Goal: Task Accomplishment & Management: Manage account settings

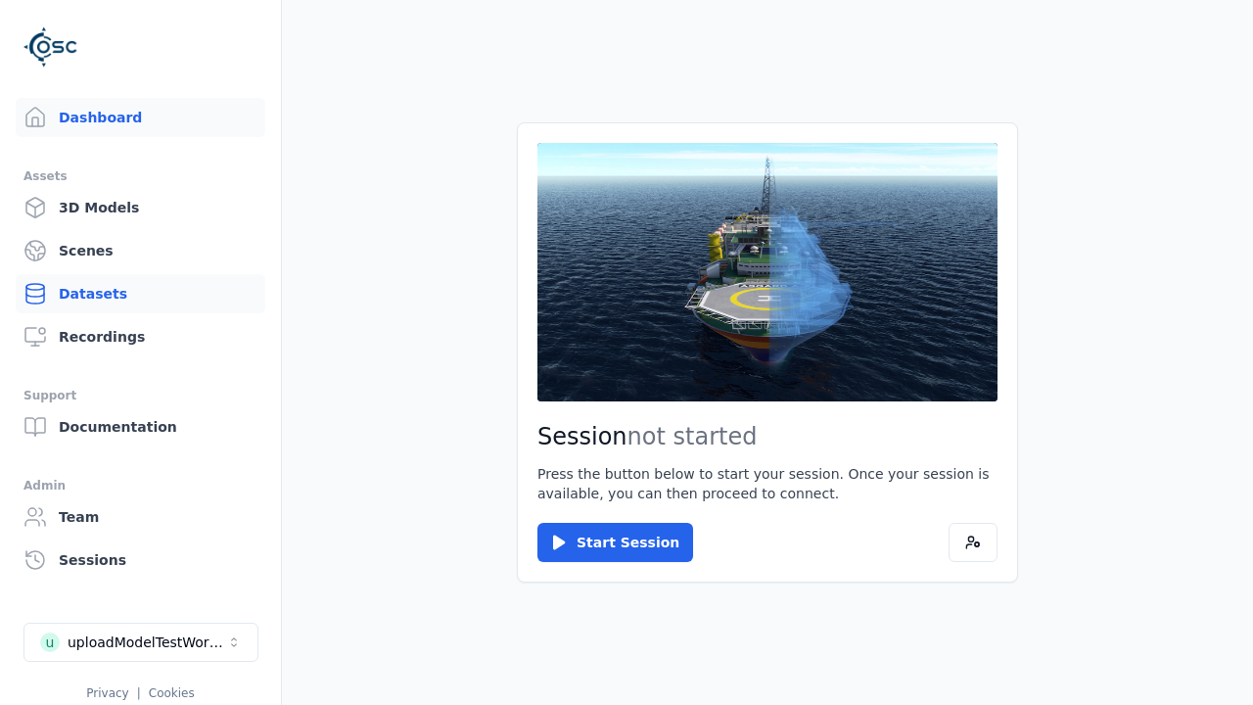
click at [113, 287] on link "Datasets" at bounding box center [141, 293] width 250 height 39
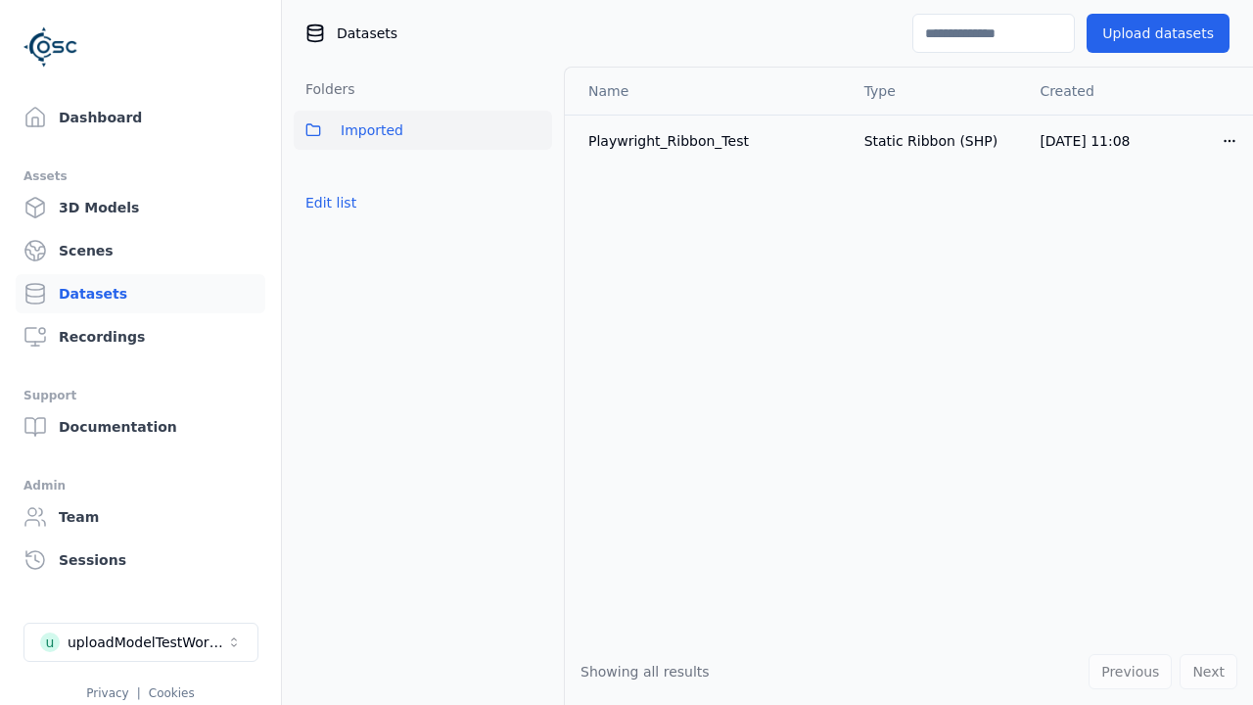
click at [1217, 138] on html "Support Dashboard Assets 3D Models Scenes Datasets Recordings Support Documenta…" at bounding box center [626, 352] width 1253 height 705
click at [1184, 228] on div "Delete" at bounding box center [1169, 215] width 115 height 31
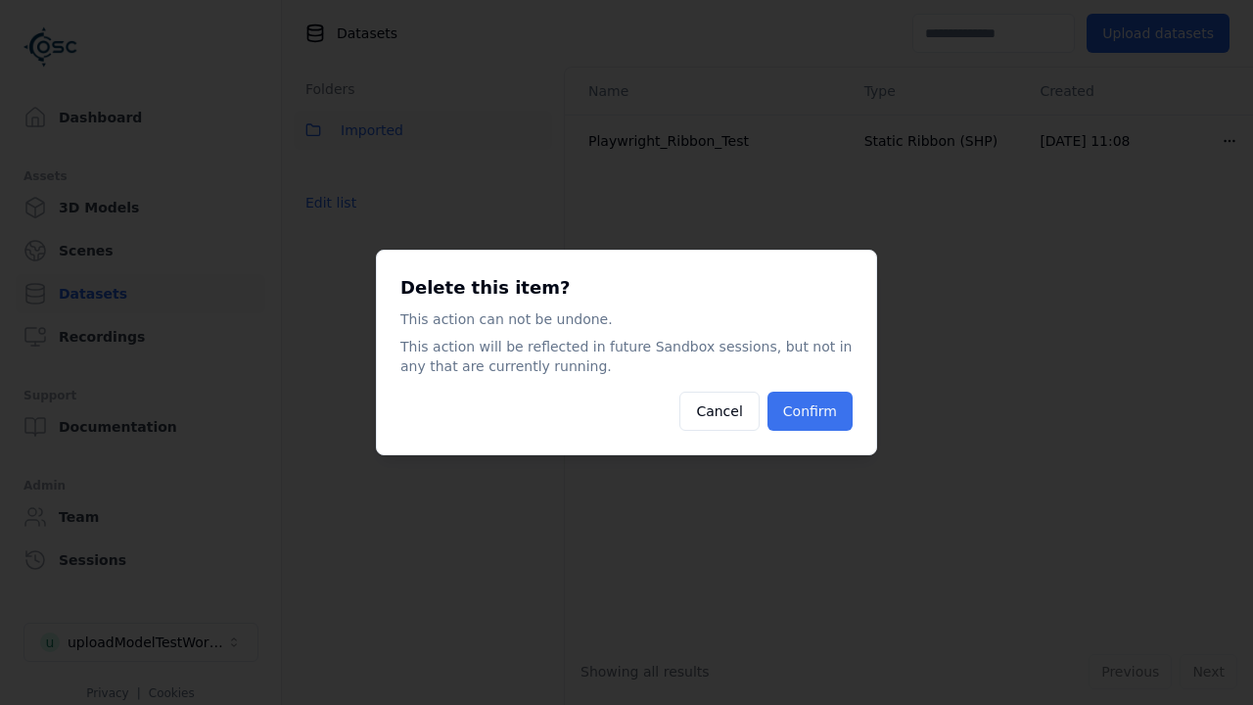
click at [825, 410] on button "Confirm" at bounding box center [809, 410] width 85 height 39
